Goal: Use online tool/utility: Utilize a website feature to perform a specific function

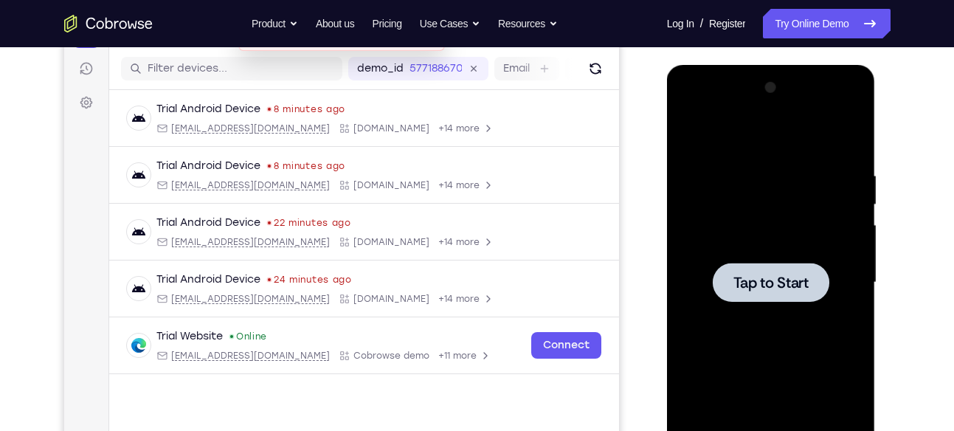
click at [749, 248] on div at bounding box center [771, 282] width 186 height 413
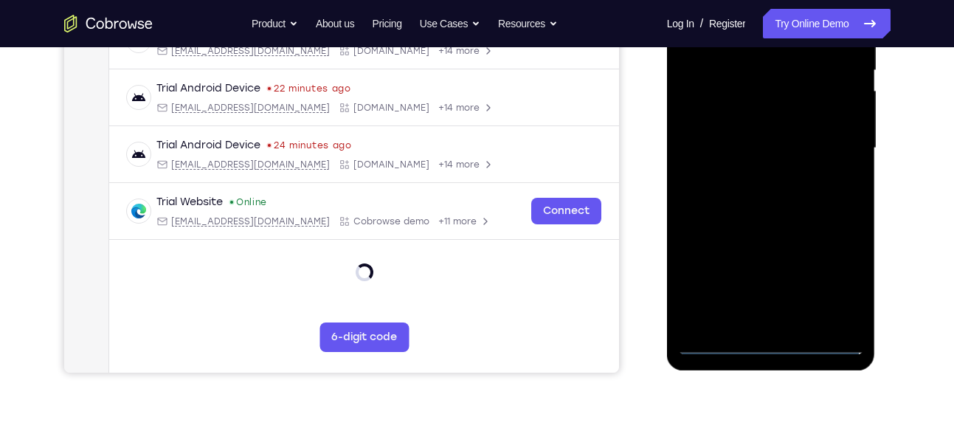
scroll to position [342, 0]
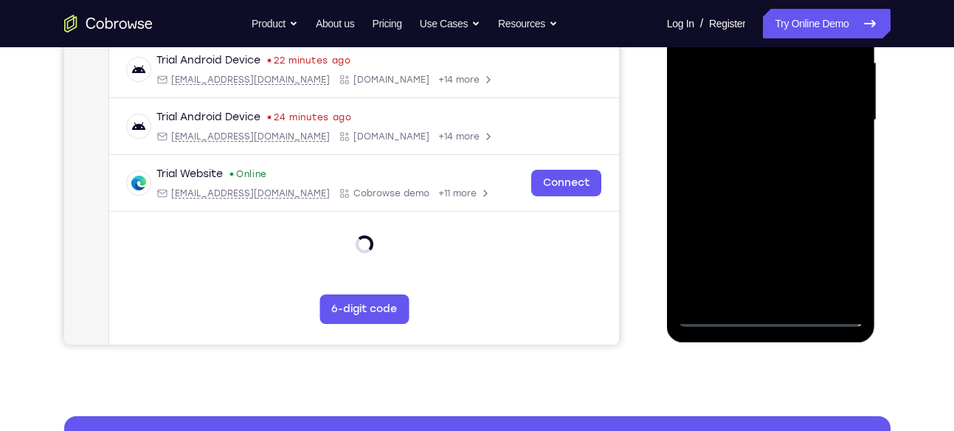
click at [765, 312] on div at bounding box center [771, 120] width 186 height 413
click at [843, 254] on div at bounding box center [771, 120] width 186 height 413
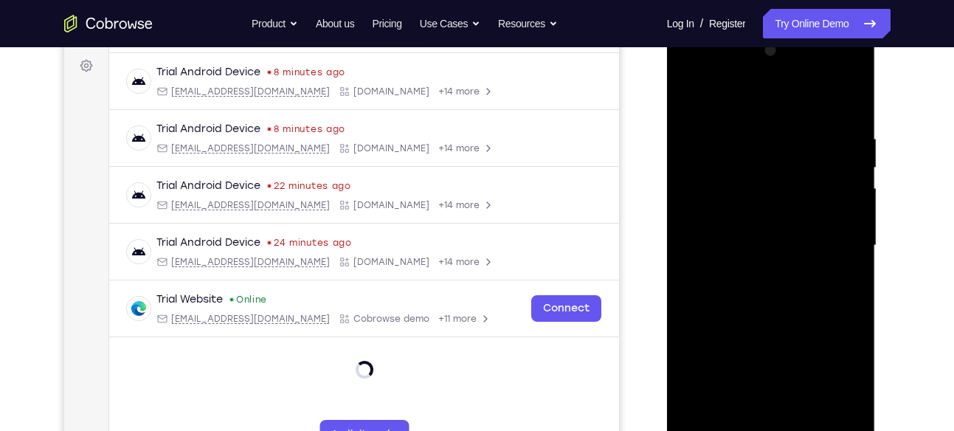
scroll to position [212, 0]
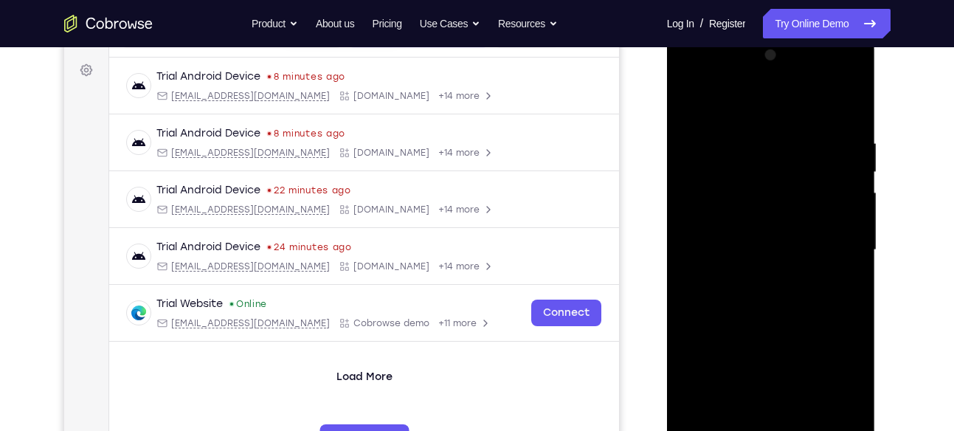
click at [703, 89] on div at bounding box center [771, 250] width 186 height 413
click at [712, 99] on div at bounding box center [771, 250] width 186 height 413
click at [838, 247] on div at bounding box center [771, 250] width 186 height 413
click at [753, 277] on div at bounding box center [771, 250] width 186 height 413
click at [729, 233] on div at bounding box center [771, 250] width 186 height 413
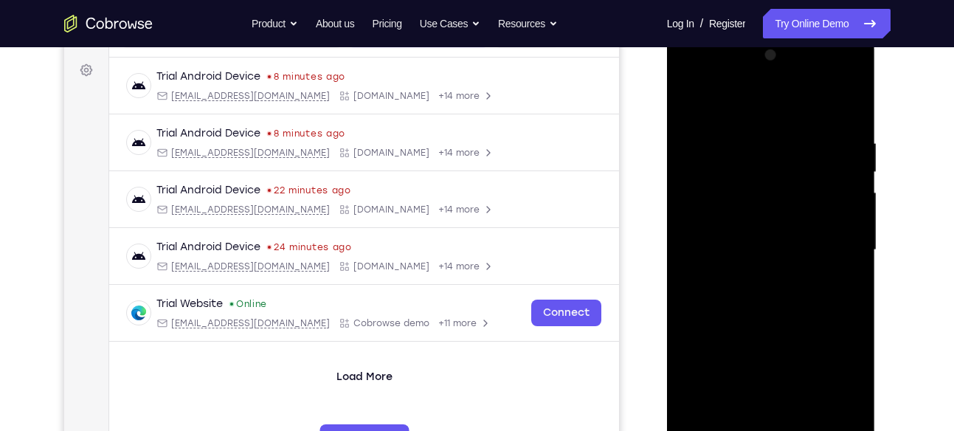
click at [740, 184] on div at bounding box center [771, 250] width 186 height 413
click at [727, 239] on div at bounding box center [771, 250] width 186 height 413
click at [742, 246] on div at bounding box center [771, 250] width 186 height 413
click at [719, 294] on div at bounding box center [771, 250] width 186 height 413
click at [745, 284] on div at bounding box center [771, 250] width 186 height 413
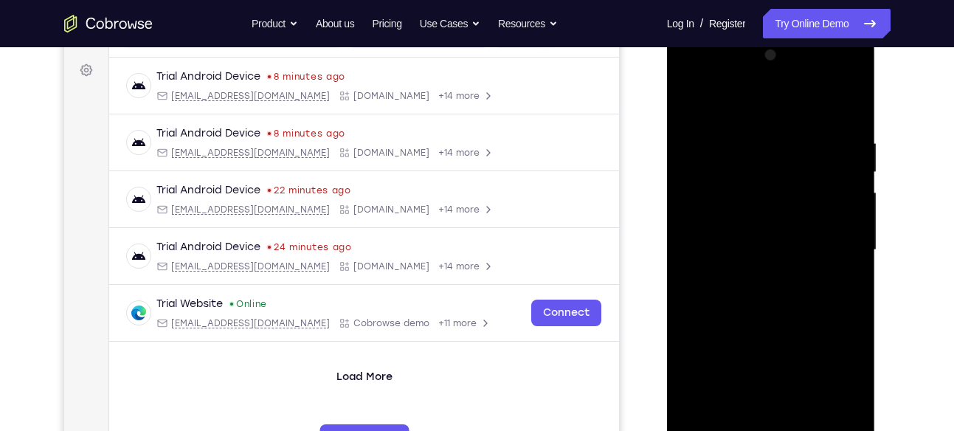
click at [797, 215] on div at bounding box center [771, 250] width 186 height 413
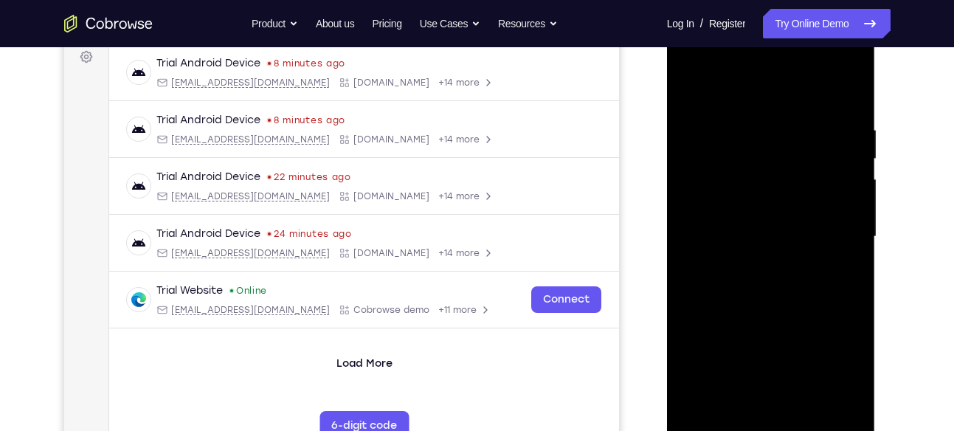
scroll to position [226, 0]
click at [838, 87] on div at bounding box center [771, 236] width 186 height 413
click at [736, 287] on div at bounding box center [771, 236] width 186 height 413
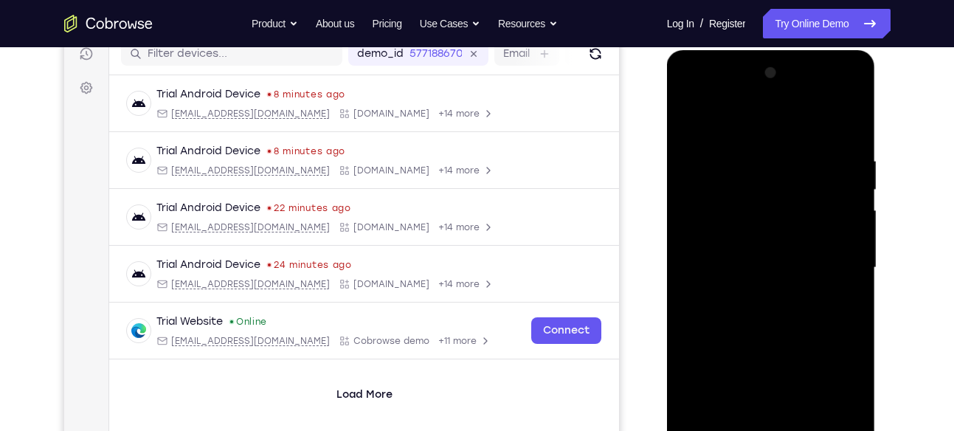
scroll to position [211, 0]
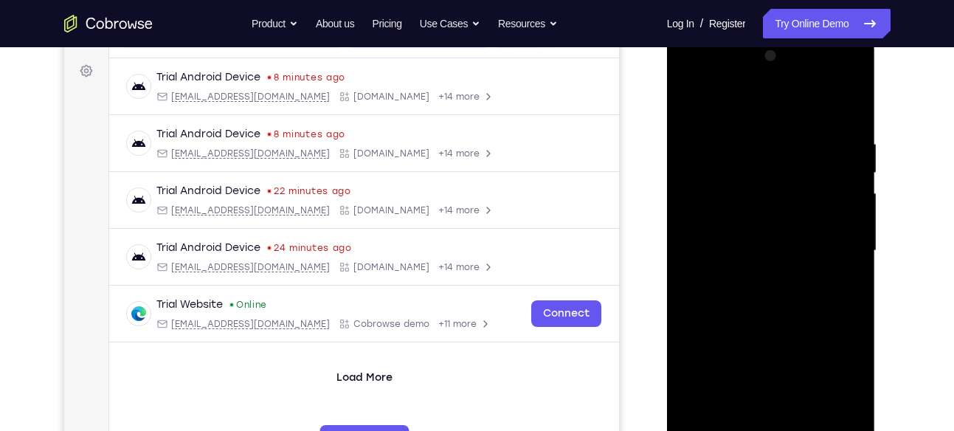
drag, startPoint x: 781, startPoint y: 209, endPoint x: 782, endPoint y: 181, distance: 28.1
click at [782, 181] on div at bounding box center [771, 250] width 186 height 413
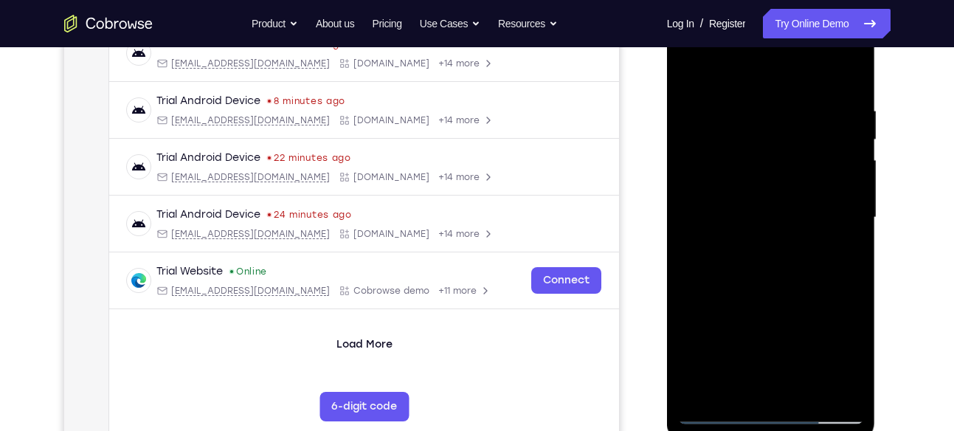
scroll to position [272, 0]
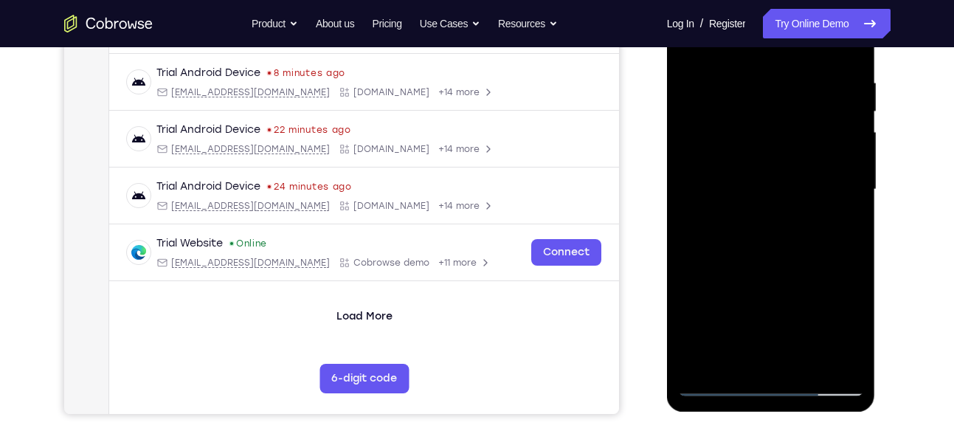
click at [791, 260] on div at bounding box center [771, 189] width 186 height 413
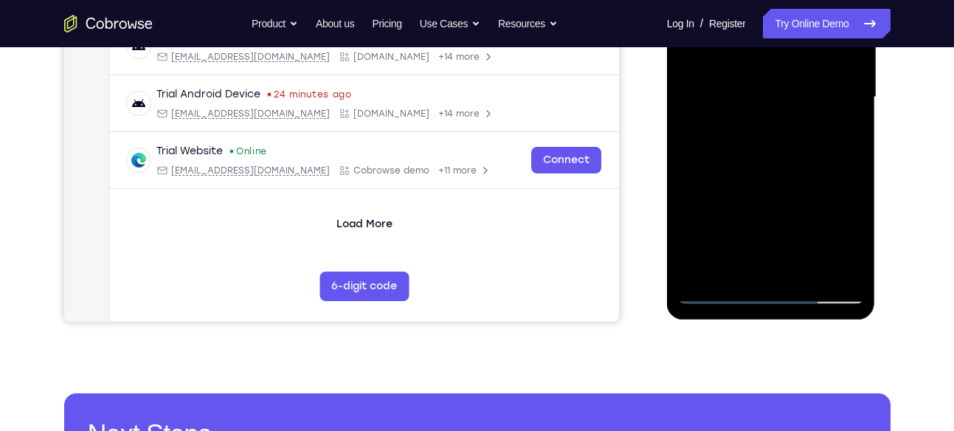
scroll to position [365, 0]
click at [805, 266] on div at bounding box center [771, 96] width 186 height 413
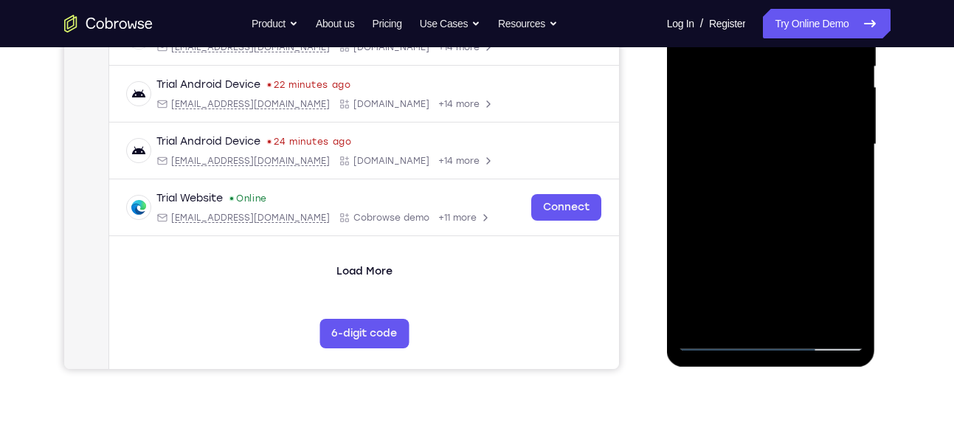
scroll to position [317, 0]
click at [761, 227] on div at bounding box center [771, 145] width 186 height 413
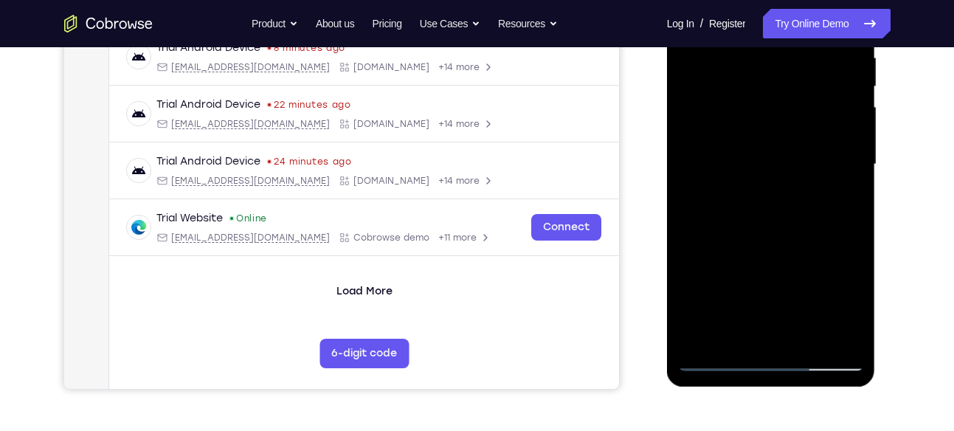
click at [796, 140] on div at bounding box center [771, 164] width 186 height 413
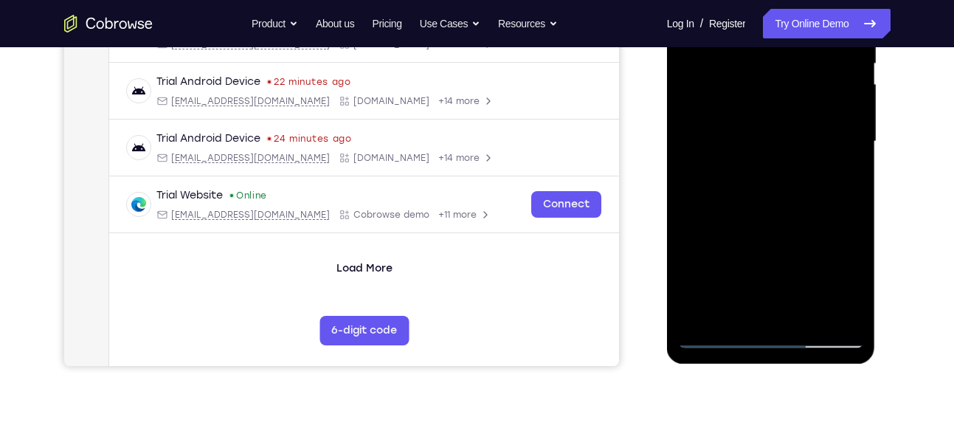
scroll to position [325, 0]
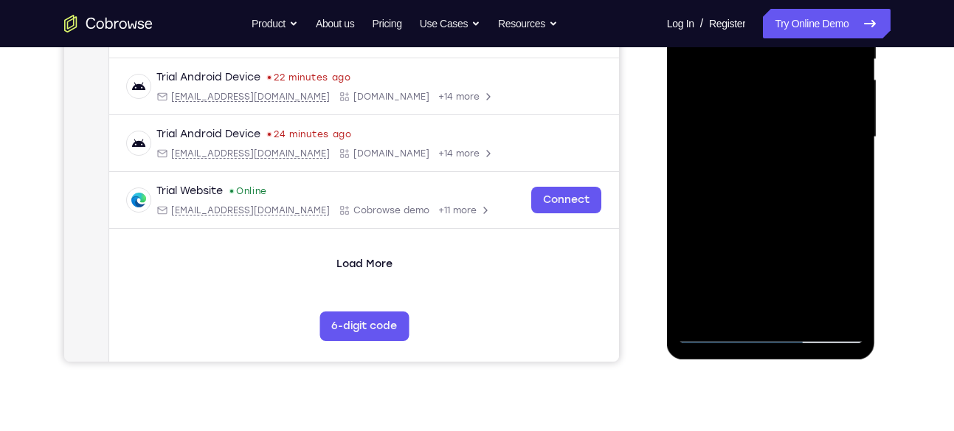
click at [746, 304] on div at bounding box center [771, 137] width 186 height 413
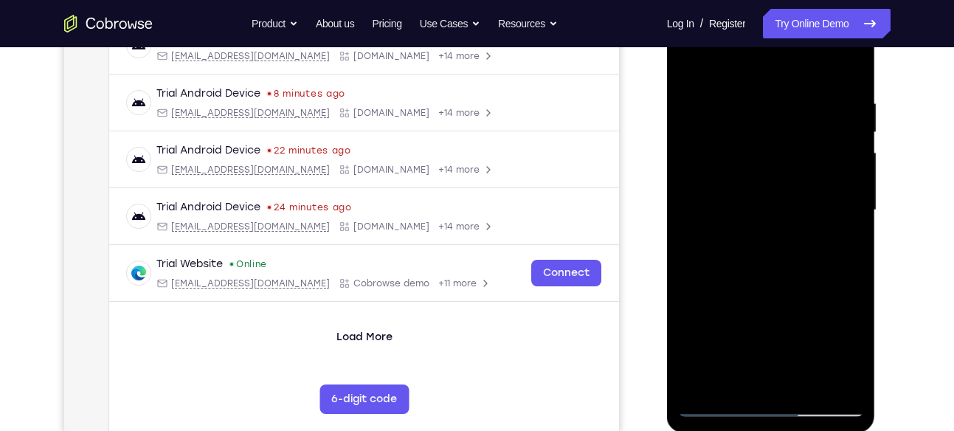
scroll to position [318, 0]
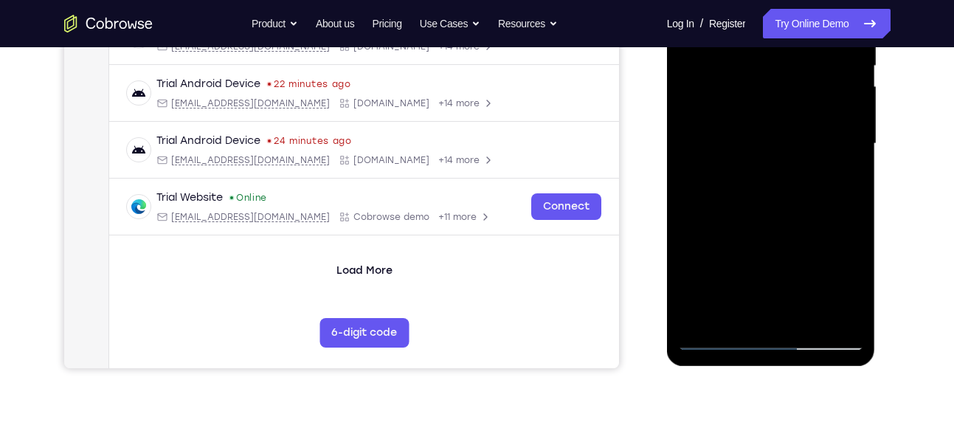
click at [844, 289] on div at bounding box center [771, 143] width 186 height 413
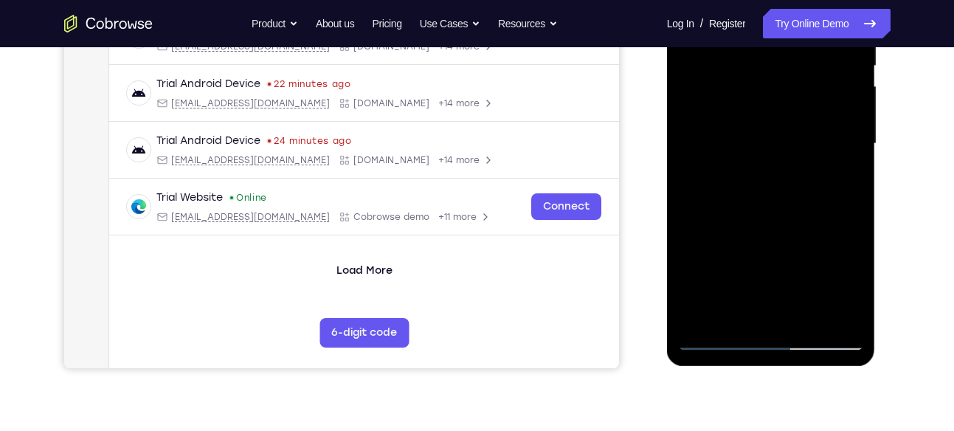
click at [844, 289] on div at bounding box center [771, 143] width 186 height 413
click at [838, 179] on div at bounding box center [771, 143] width 186 height 413
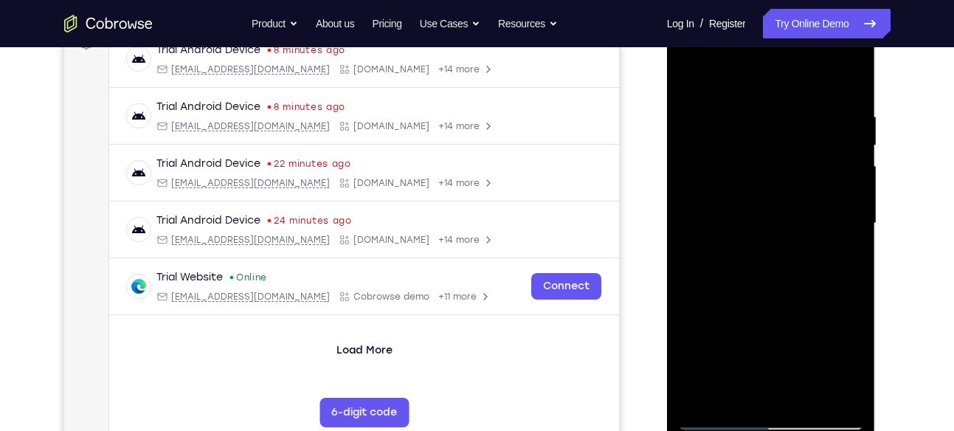
scroll to position [238, 0]
click at [687, 79] on div at bounding box center [771, 224] width 186 height 413
click at [703, 70] on div at bounding box center [771, 224] width 186 height 413
click at [856, 70] on div at bounding box center [771, 224] width 186 height 413
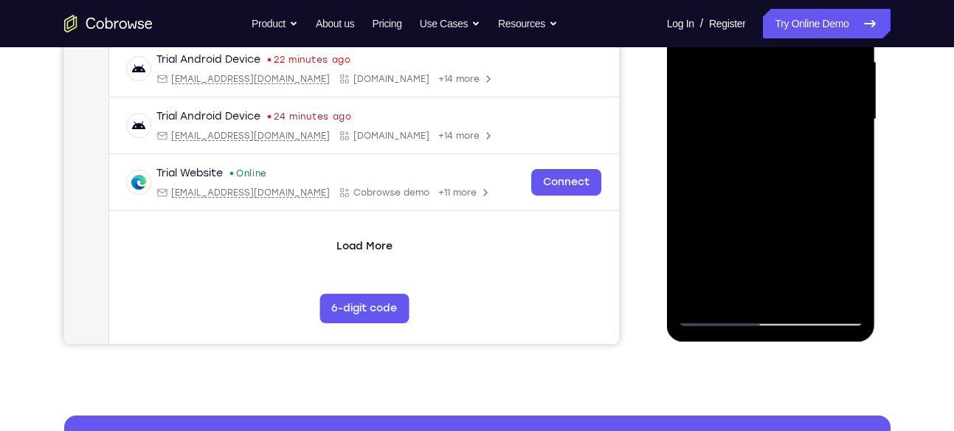
scroll to position [331, 0]
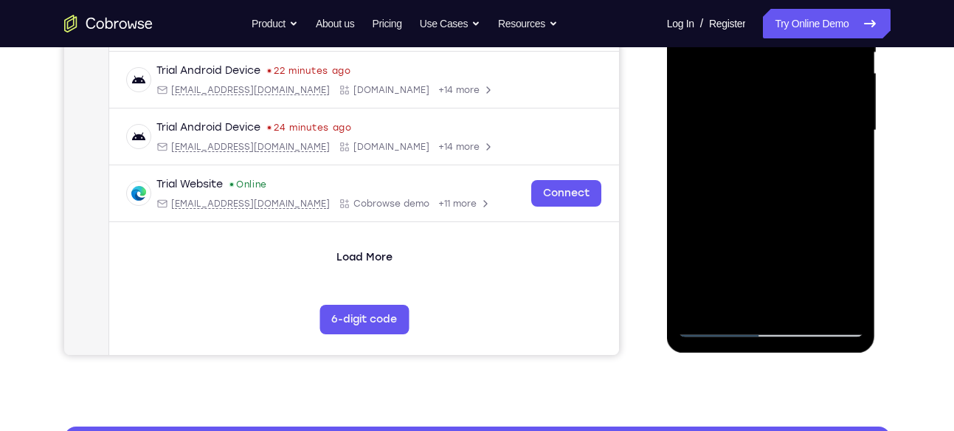
drag, startPoint x: 782, startPoint y: 204, endPoint x: 768, endPoint y: 298, distance: 95.6
click at [768, 298] on div at bounding box center [771, 130] width 186 height 413
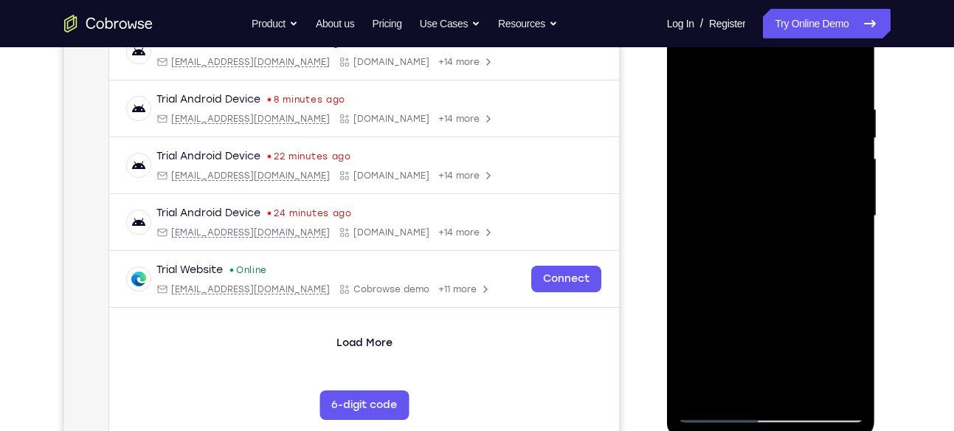
scroll to position [244, 0]
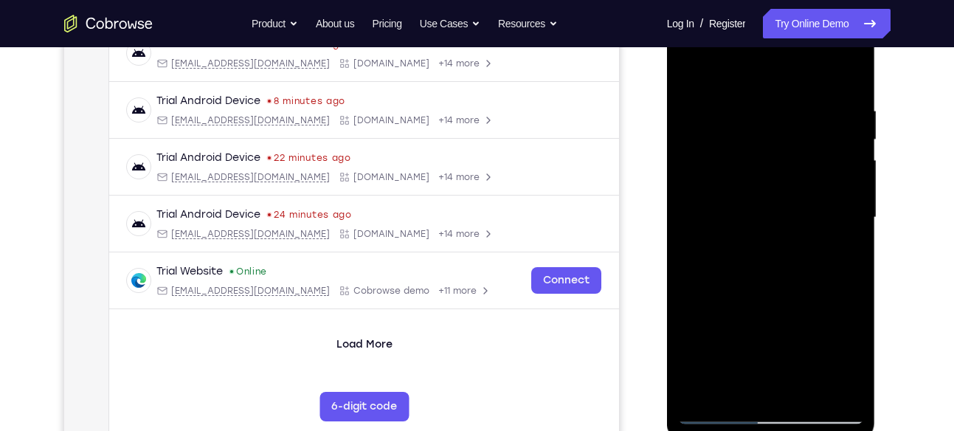
click at [691, 67] on div at bounding box center [771, 217] width 186 height 413
click at [746, 107] on div at bounding box center [771, 217] width 186 height 413
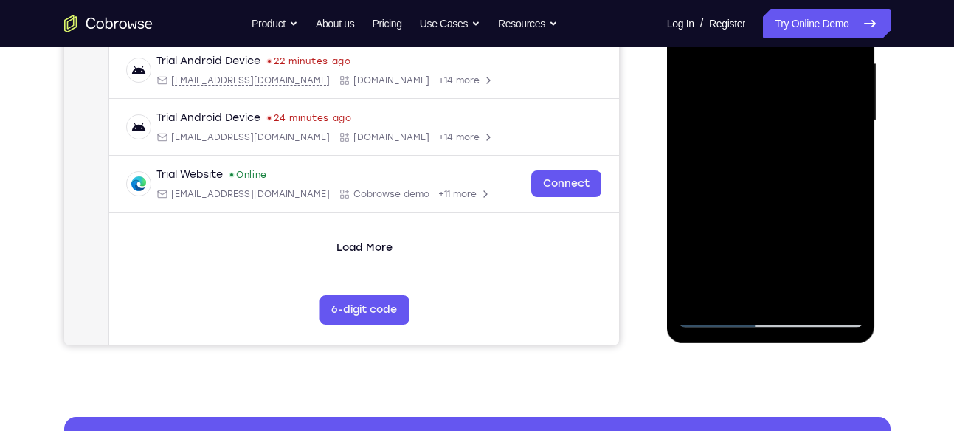
click at [800, 216] on div at bounding box center [771, 120] width 186 height 413
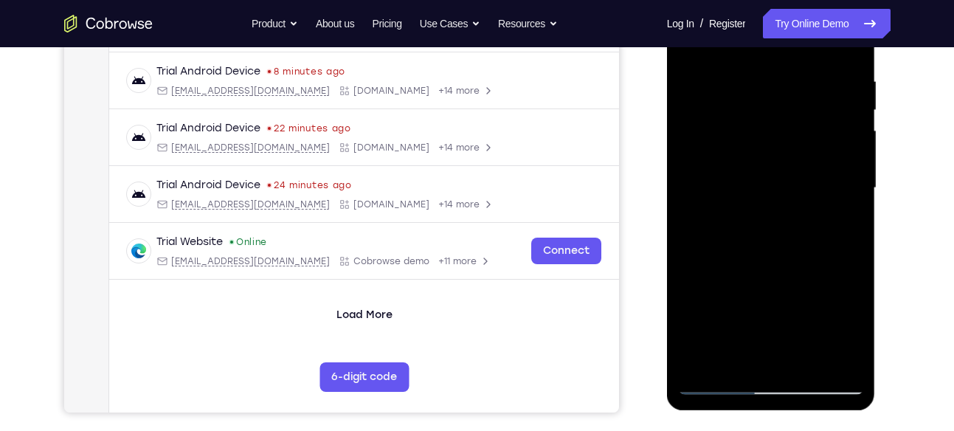
scroll to position [273, 0]
click at [746, 62] on div at bounding box center [771, 188] width 186 height 413
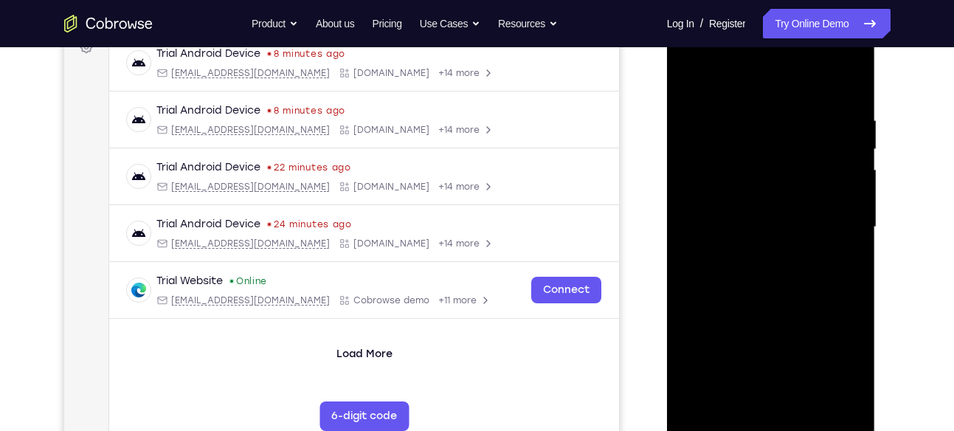
click at [684, 159] on div at bounding box center [771, 227] width 186 height 413
drag, startPoint x: 732, startPoint y: 234, endPoint x: 1624, endPoint y: 261, distance: 892.6
click at [877, 251] on html "Online web based iOS Simulators and Android Emulators. Run iPhone, iPad, Mobile…" at bounding box center [772, 231] width 210 height 443
drag, startPoint x: 721, startPoint y: 194, endPoint x: 914, endPoint y: 207, distance: 193.0
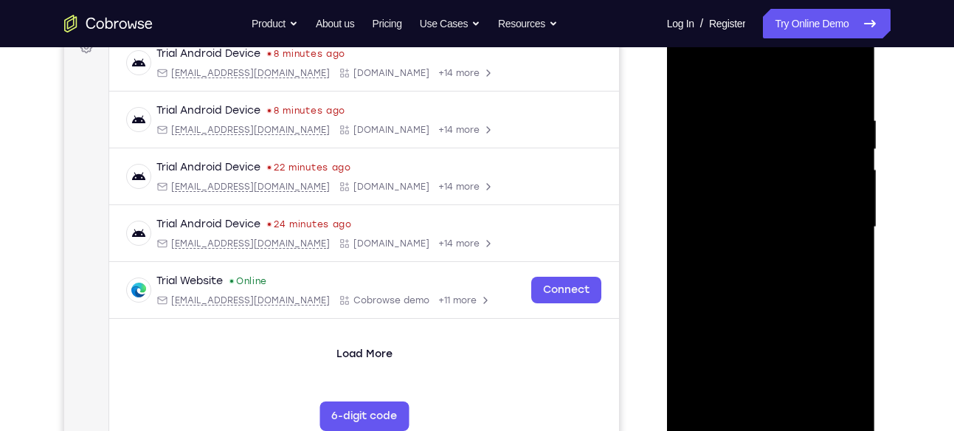
click at [877, 207] on html "Online web based iOS Simulators and Android Emulators. Run iPhone, iPad, Mobile…" at bounding box center [772, 231] width 210 height 443
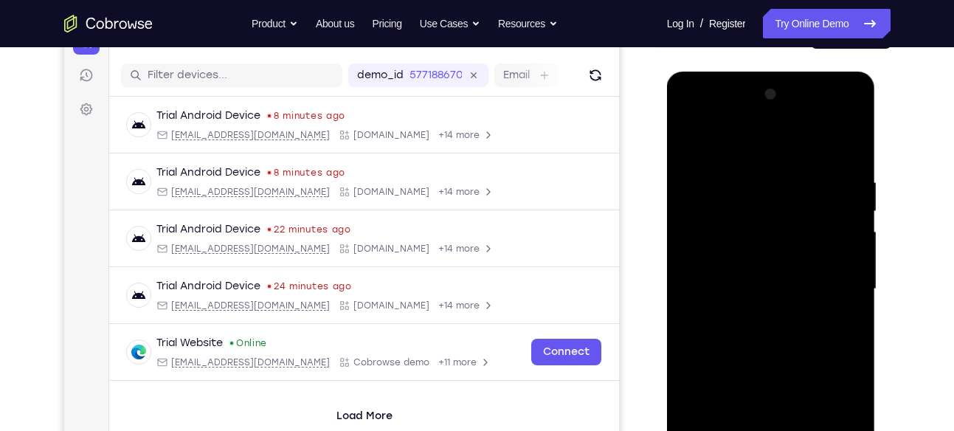
scroll to position [172, 0]
click at [849, 189] on div at bounding box center [771, 289] width 186 height 413
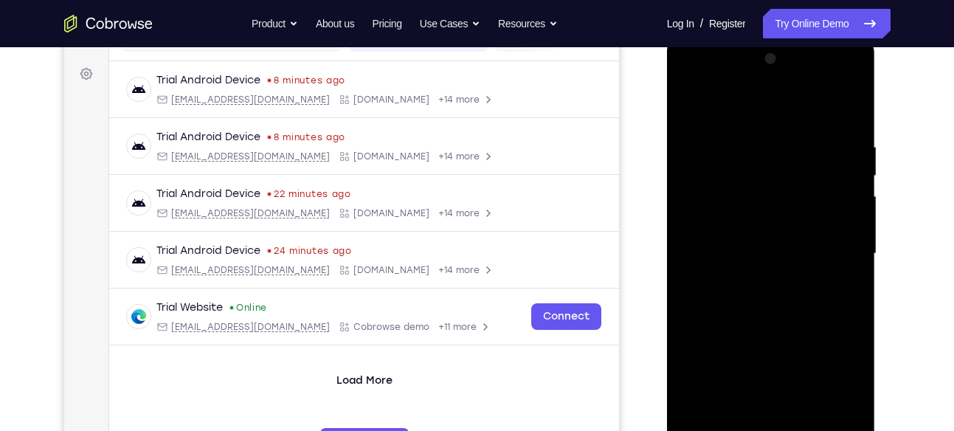
scroll to position [209, 0]
click at [850, 197] on div at bounding box center [771, 252] width 186 height 413
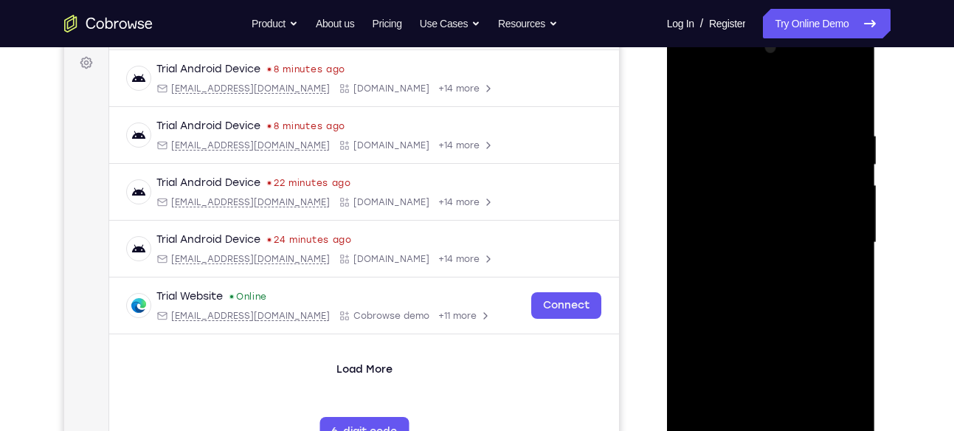
scroll to position [224, 0]
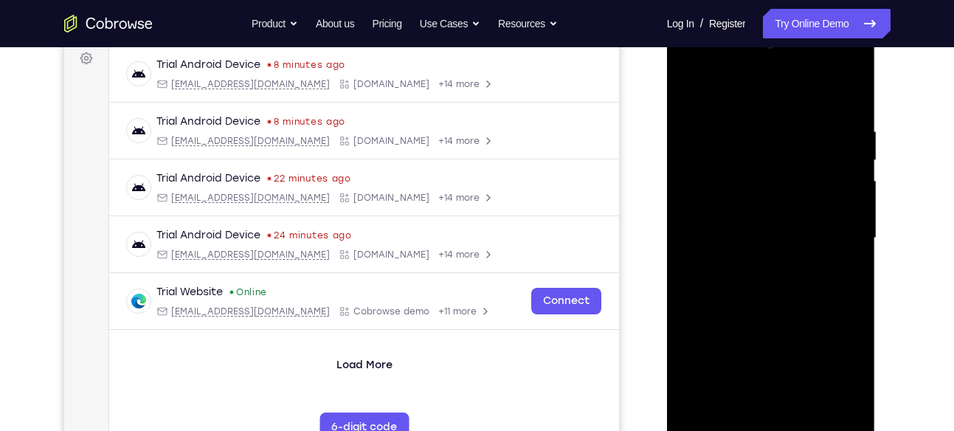
click at [850, 197] on div at bounding box center [771, 238] width 186 height 413
drag, startPoint x: 846, startPoint y: 182, endPoint x: 708, endPoint y: 182, distance: 138.0
click at [708, 182] on div at bounding box center [771, 238] width 186 height 413
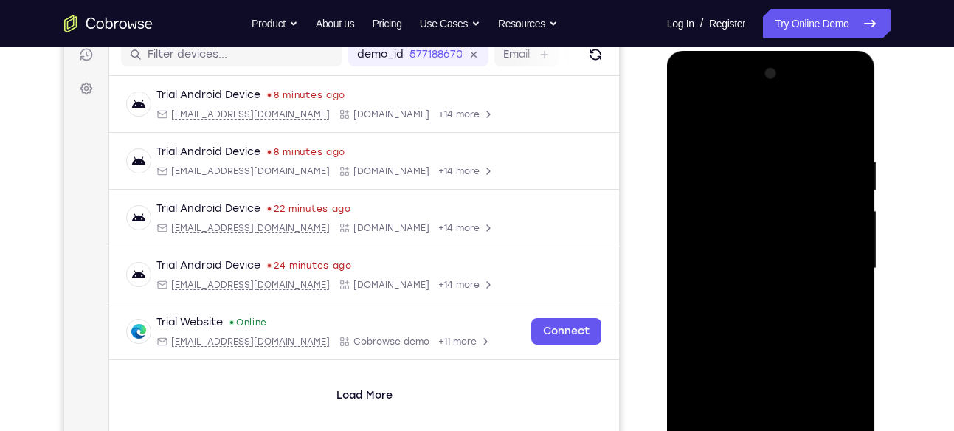
scroll to position [210, 0]
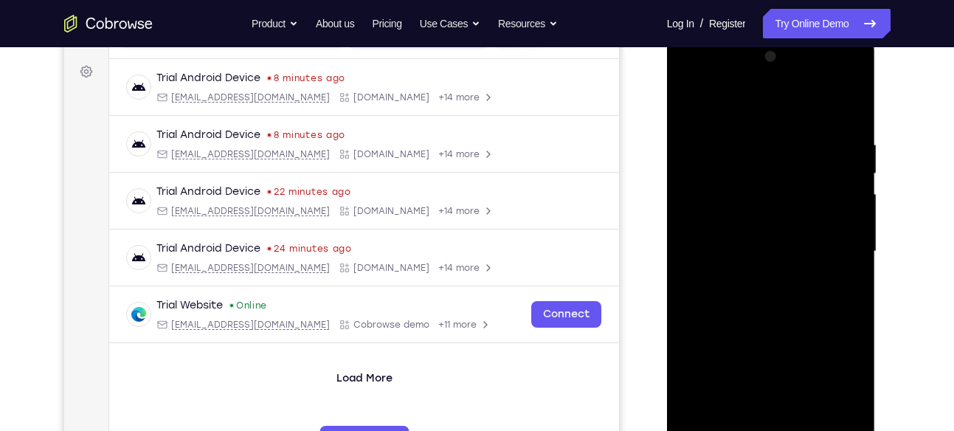
click at [844, 189] on div at bounding box center [771, 251] width 186 height 413
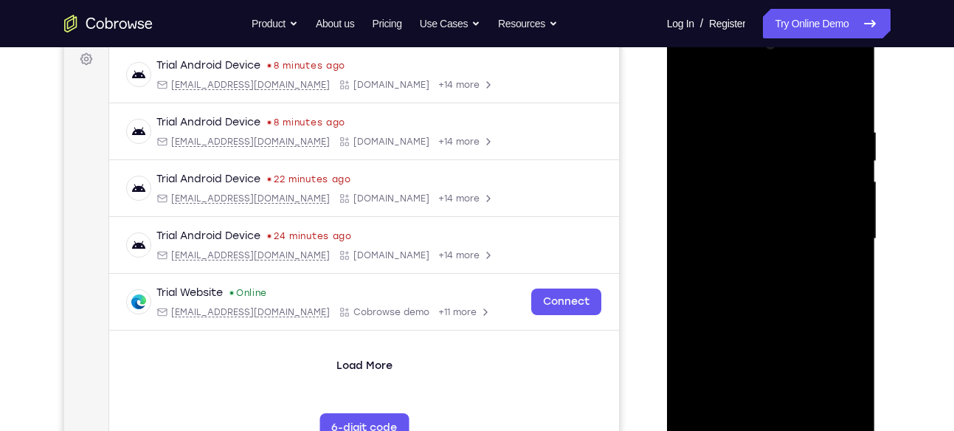
scroll to position [228, 0]
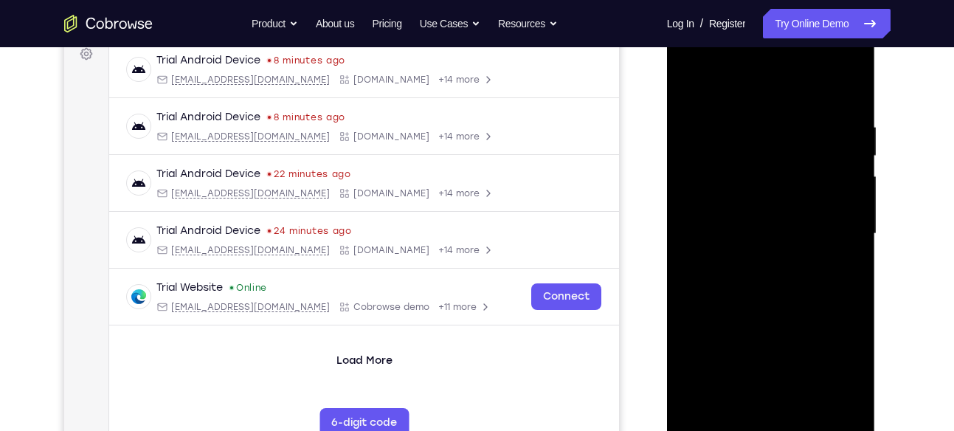
drag, startPoint x: 835, startPoint y: 218, endPoint x: 664, endPoint y: 211, distance: 170.6
click at [667, 211] on html "Online web based iOS Simulators and Android Emulators. Run iPhone, iPad, Mobile…" at bounding box center [772, 237] width 210 height 443
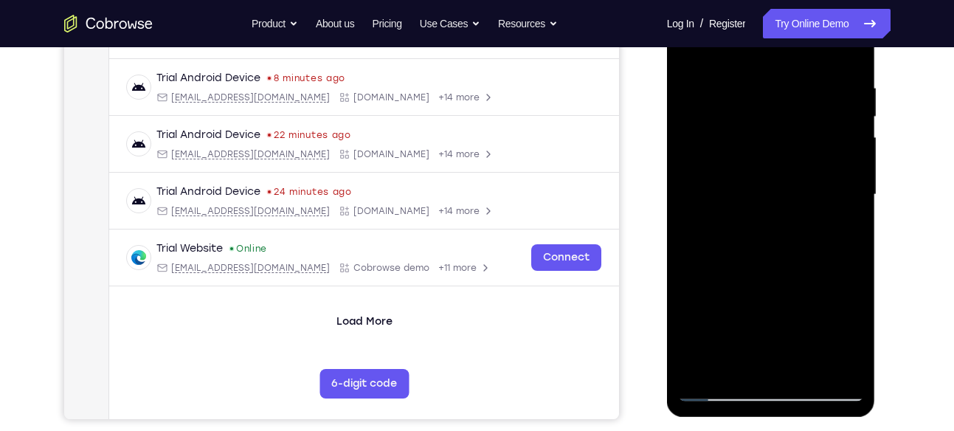
scroll to position [253, 0]
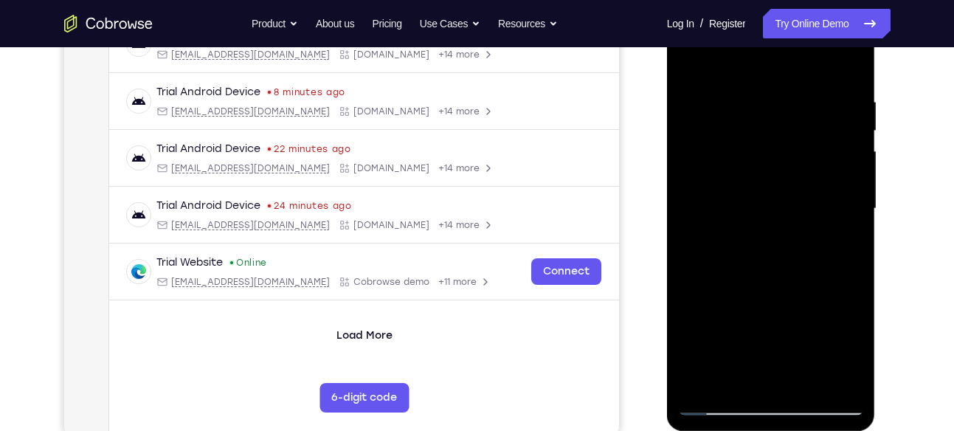
drag, startPoint x: 731, startPoint y: 184, endPoint x: 848, endPoint y: 187, distance: 117.4
click at [848, 187] on div at bounding box center [771, 208] width 186 height 413
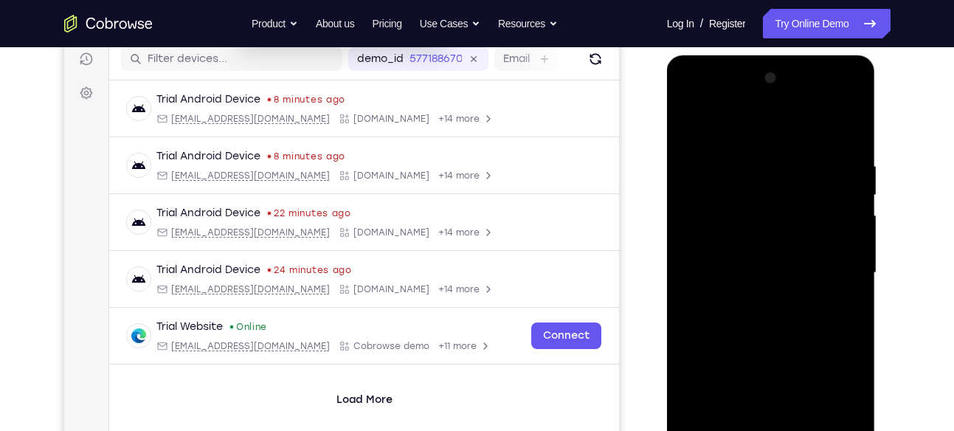
scroll to position [202, 0]
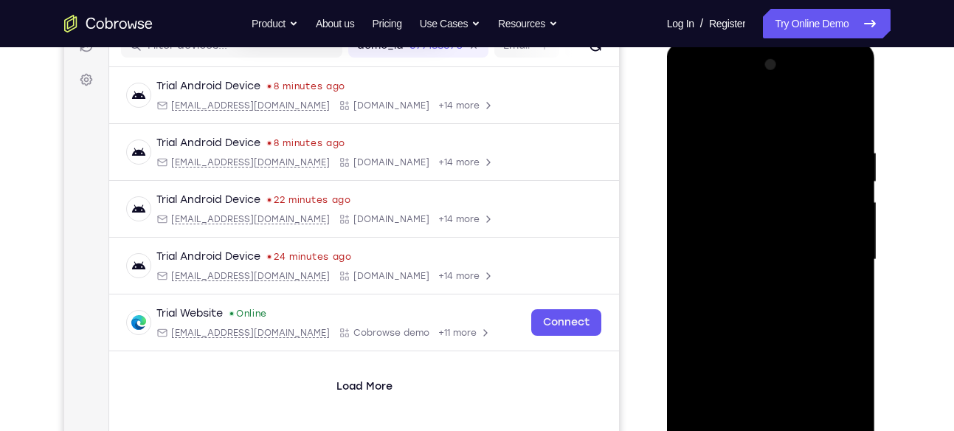
drag, startPoint x: 720, startPoint y: 205, endPoint x: 872, endPoint y: 221, distance: 152.8
click at [872, 221] on div at bounding box center [771, 262] width 209 height 440
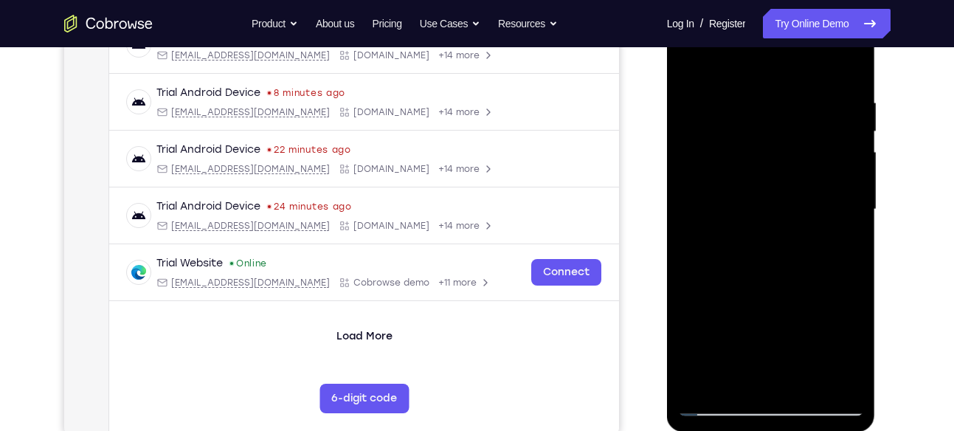
scroll to position [251, 0]
drag, startPoint x: 815, startPoint y: 184, endPoint x: 677, endPoint y: 184, distance: 138.0
click at [678, 184] on div at bounding box center [771, 210] width 186 height 413
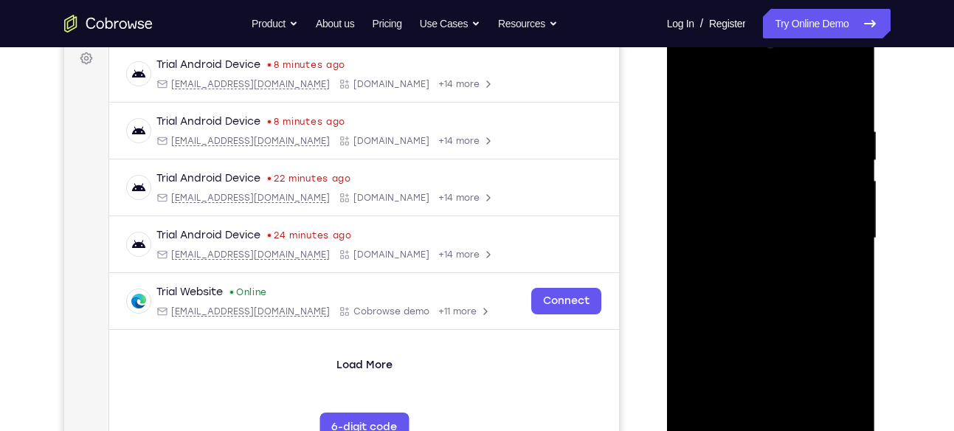
drag, startPoint x: 845, startPoint y: 202, endPoint x: 674, endPoint y: 169, distance: 174.4
click at [674, 169] on div at bounding box center [771, 241] width 209 height 440
click at [837, 179] on div at bounding box center [771, 238] width 186 height 413
click at [847, 181] on div at bounding box center [771, 238] width 186 height 413
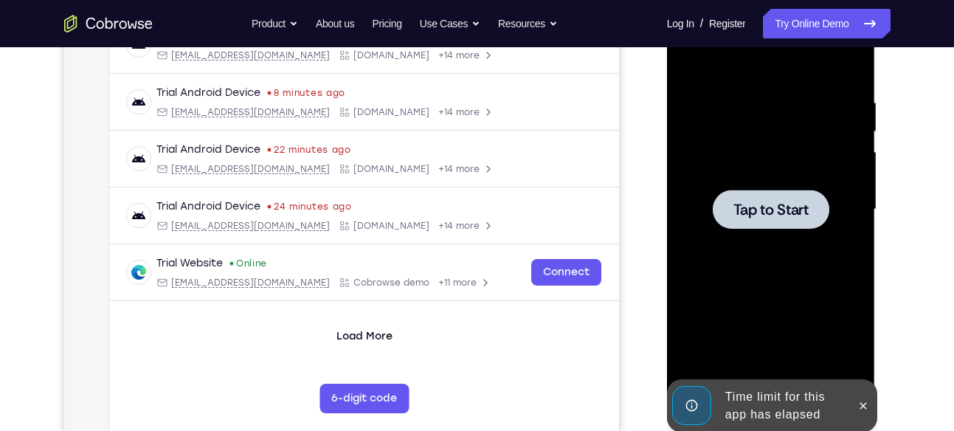
scroll to position [253, 0]
click at [808, 214] on span "Tap to Start" at bounding box center [771, 208] width 75 height 15
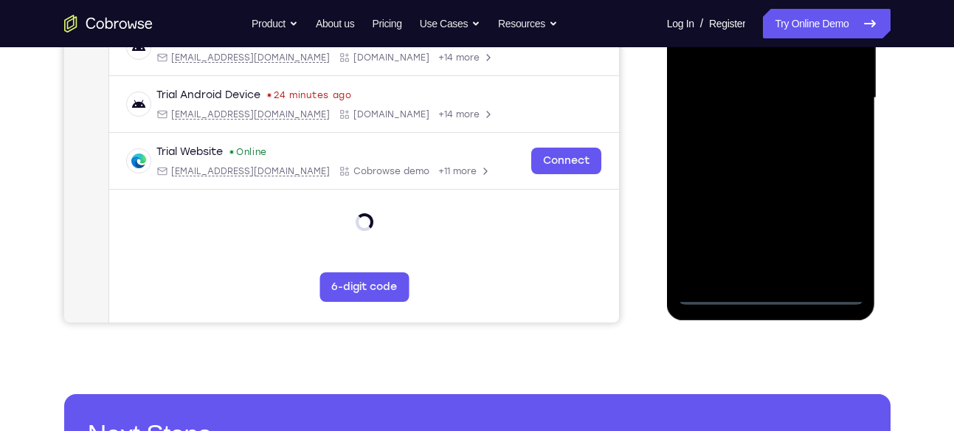
scroll to position [385, 0]
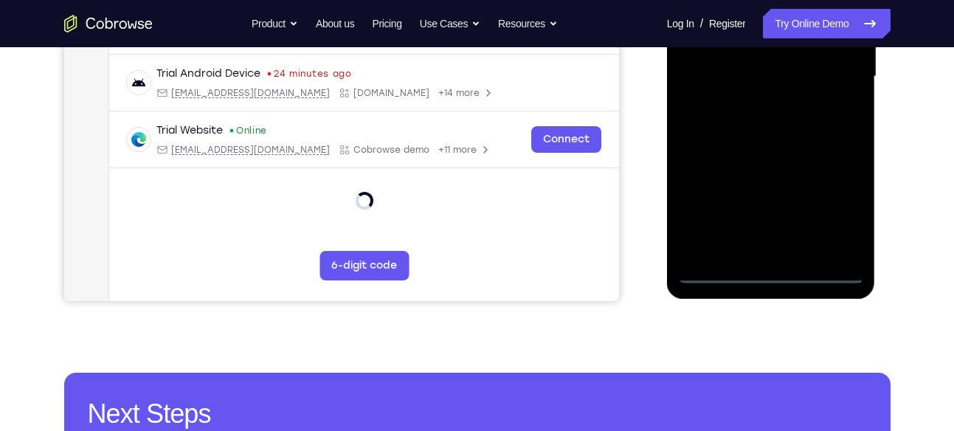
click at [770, 269] on div at bounding box center [771, 76] width 186 height 413
click at [838, 209] on div at bounding box center [771, 76] width 186 height 413
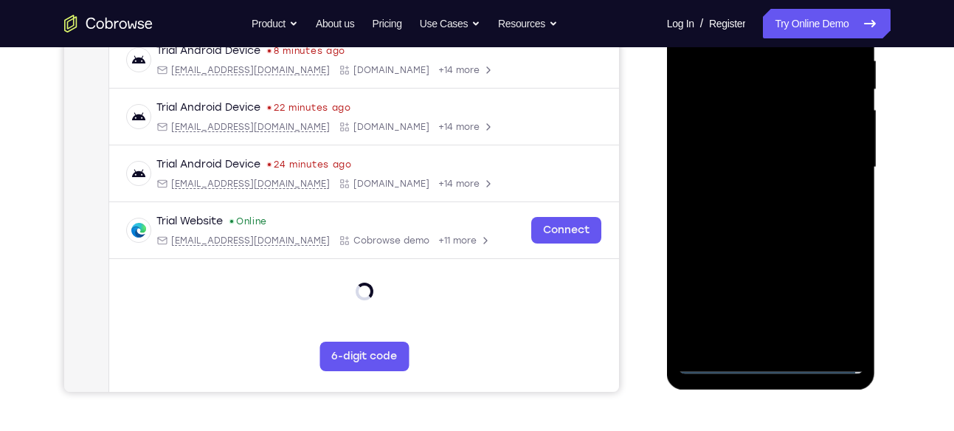
click at [821, 273] on div at bounding box center [771, 167] width 186 height 413
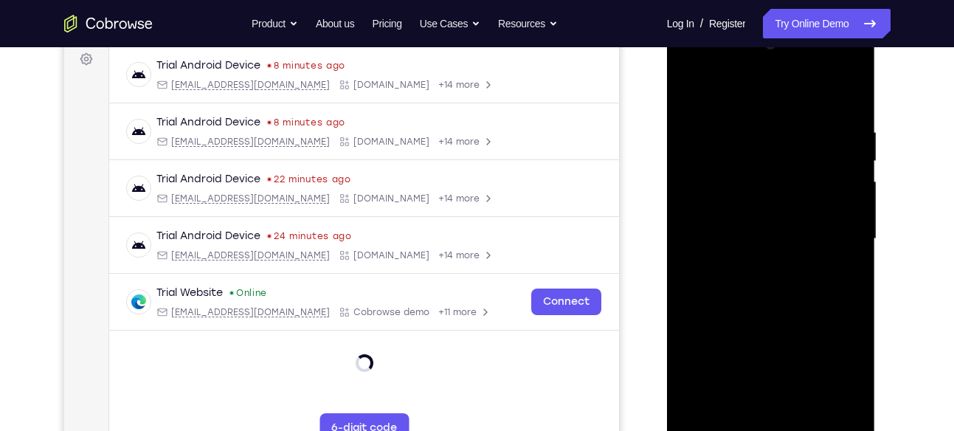
scroll to position [218, 0]
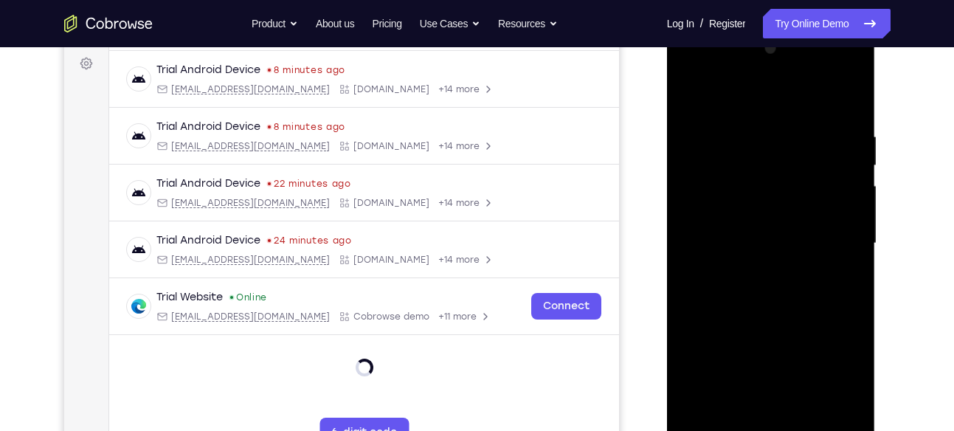
click at [717, 89] on div at bounding box center [771, 243] width 186 height 413
click at [836, 239] on div at bounding box center [771, 243] width 186 height 413
click at [758, 270] on div at bounding box center [771, 243] width 186 height 413
click at [753, 230] on div at bounding box center [771, 243] width 186 height 413
click at [725, 261] on div at bounding box center [771, 243] width 186 height 413
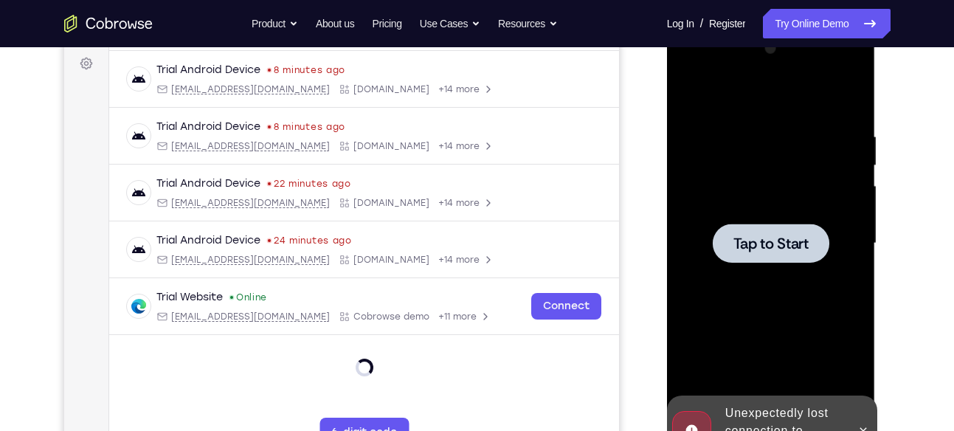
click at [762, 261] on div at bounding box center [771, 243] width 117 height 39
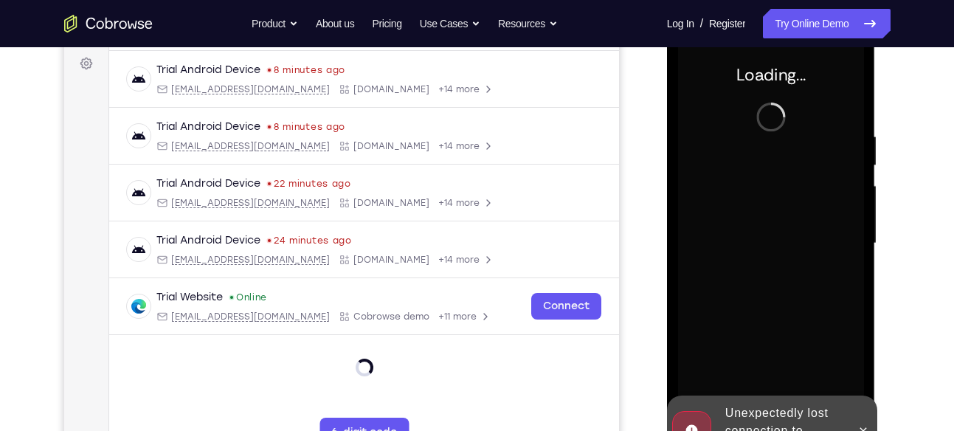
scroll to position [301, 0]
